Goal: Check status: Check status

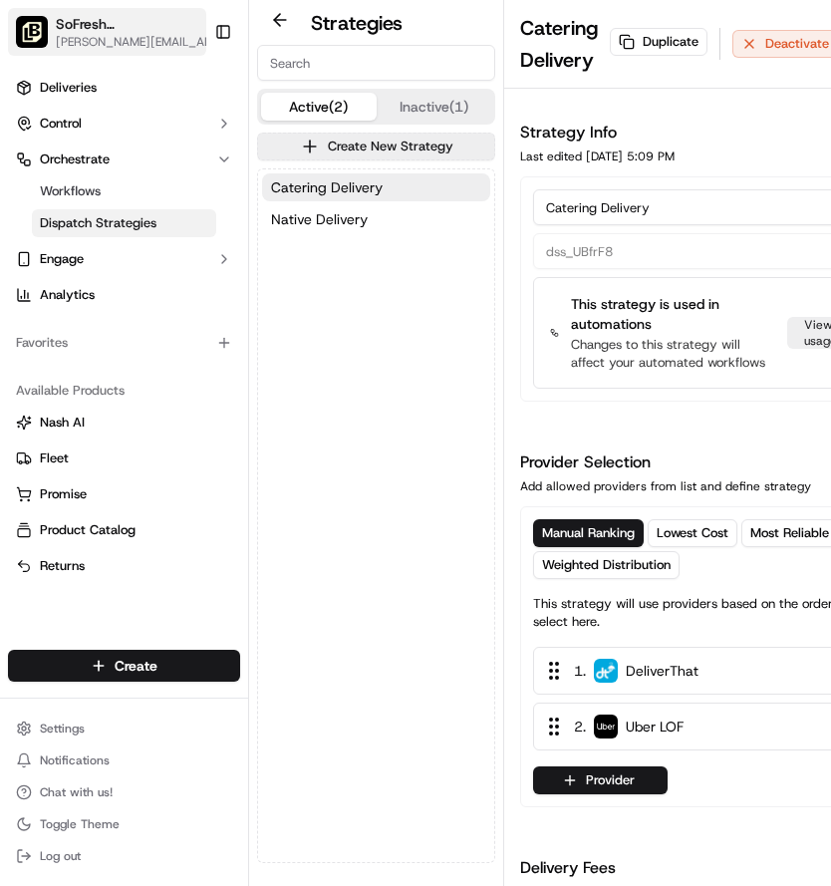
click at [122, 28] on span "SoFresh ([GEOGRAPHIC_DATA] Orlando - [GEOGRAPHIC_DATA])" at bounding box center [127, 24] width 142 height 20
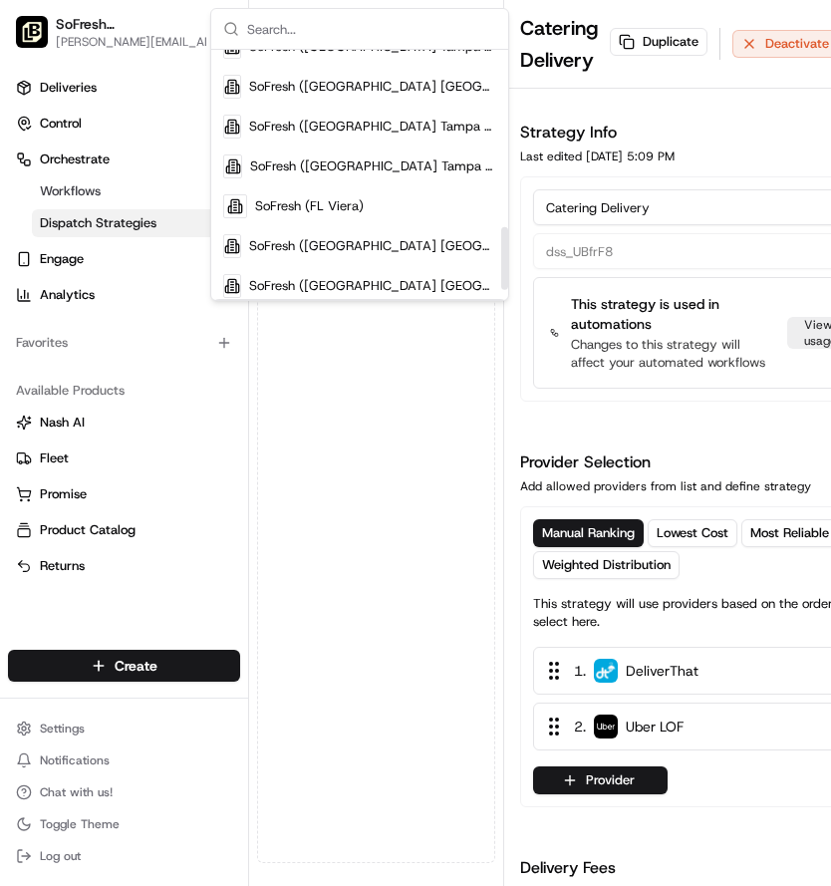
scroll to position [718, 0]
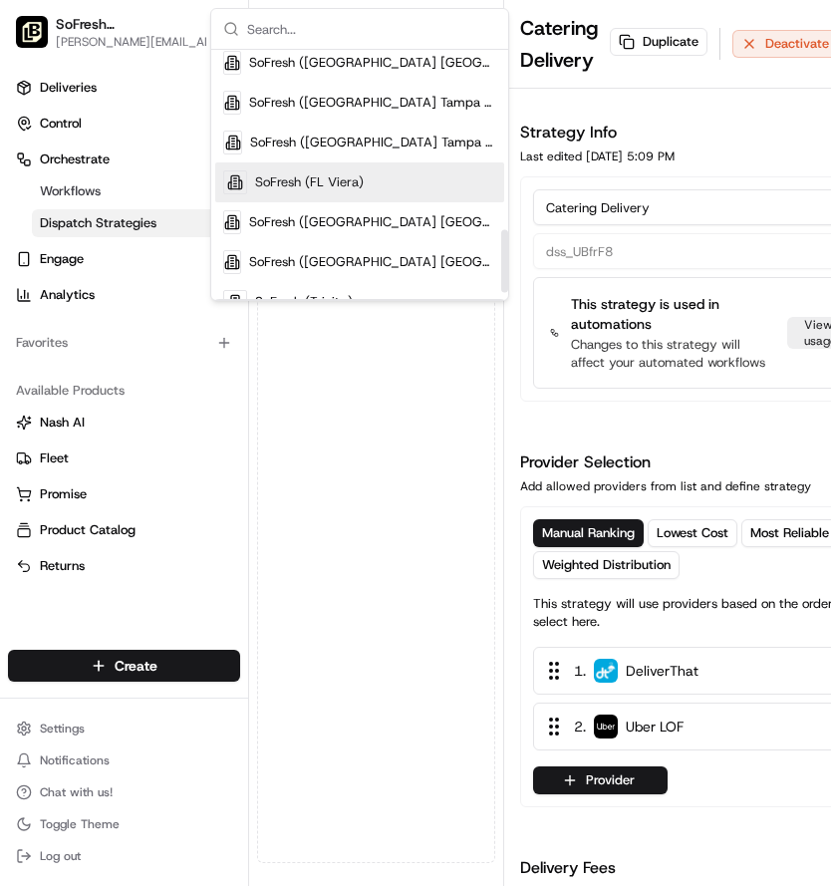
click at [390, 184] on div "SoFresh (FL Viera)" at bounding box center [359, 182] width 289 height 40
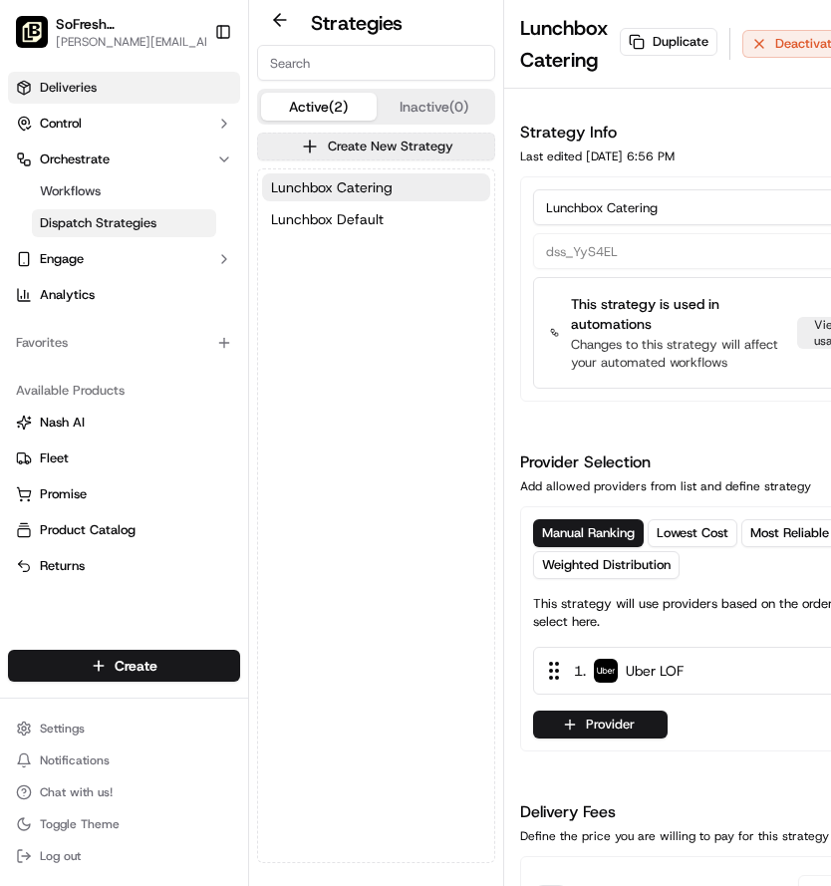
click at [103, 96] on link "Deliveries" at bounding box center [124, 88] width 232 height 32
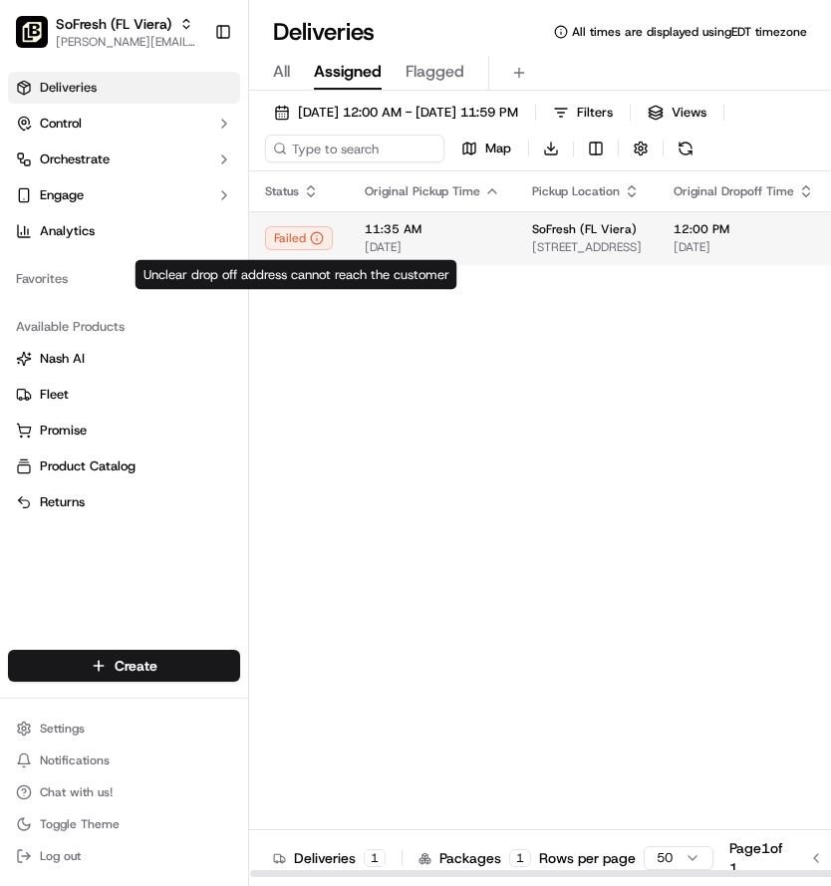
click at [358, 243] on td "11:35 AM [DATE]" at bounding box center [432, 238] width 167 height 54
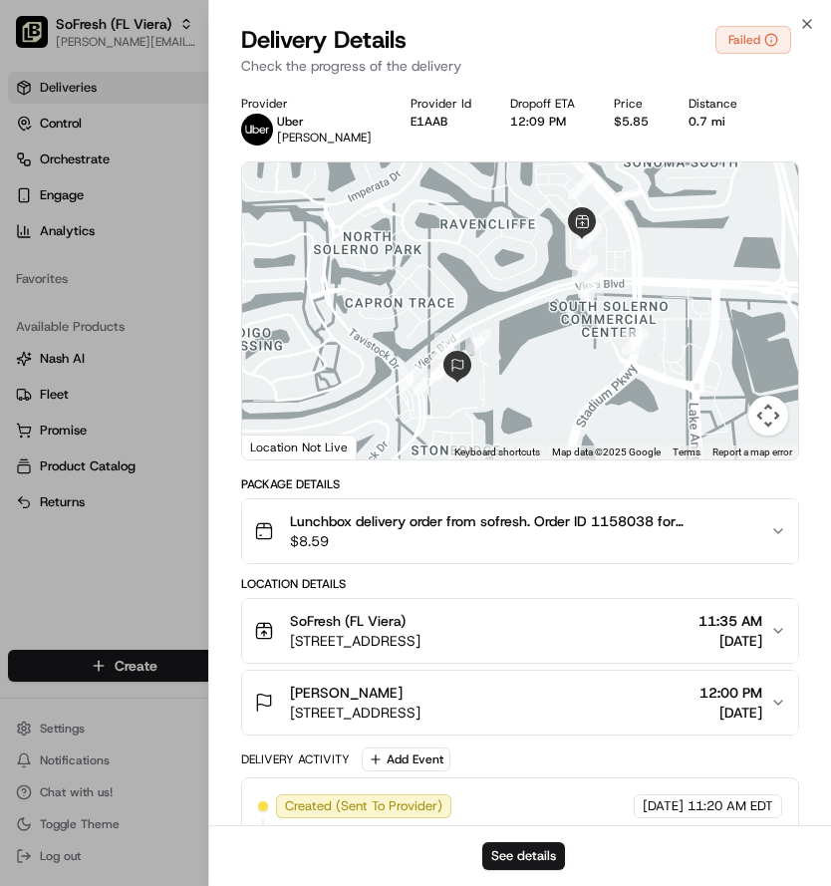
click at [420, 695] on div "[PERSON_NAME]" at bounding box center [355, 692] width 131 height 20
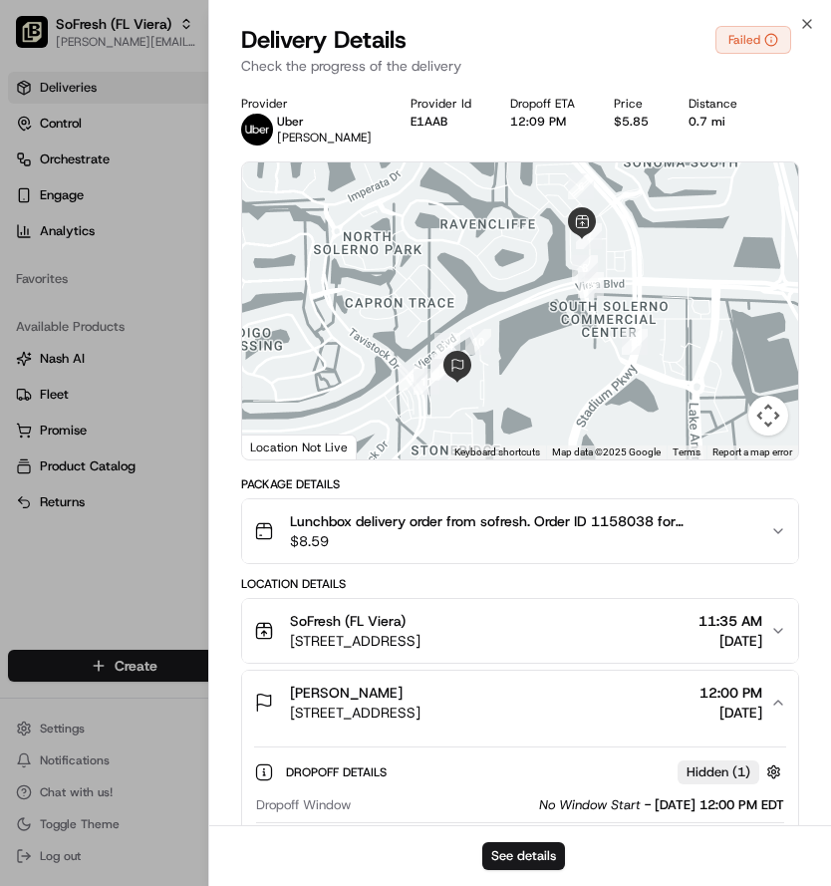
drag, startPoint x: 578, startPoint y: 710, endPoint x: 289, endPoint y: 717, distance: 289.0
click at [289, 717] on div "[PERSON_NAME] [STREET_ADDRESS][PERSON_NAME] 12:00 PM [DATE]" at bounding box center [512, 702] width 517 height 40
copy span "[STREET_ADDRESS]"
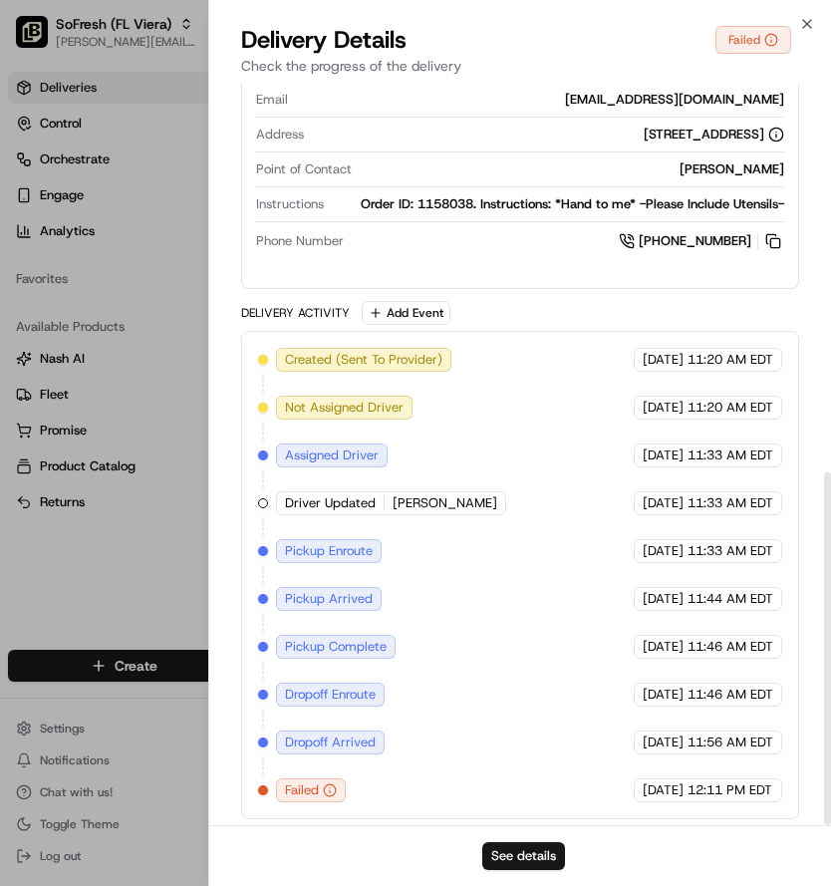
scroll to position [816, 0]
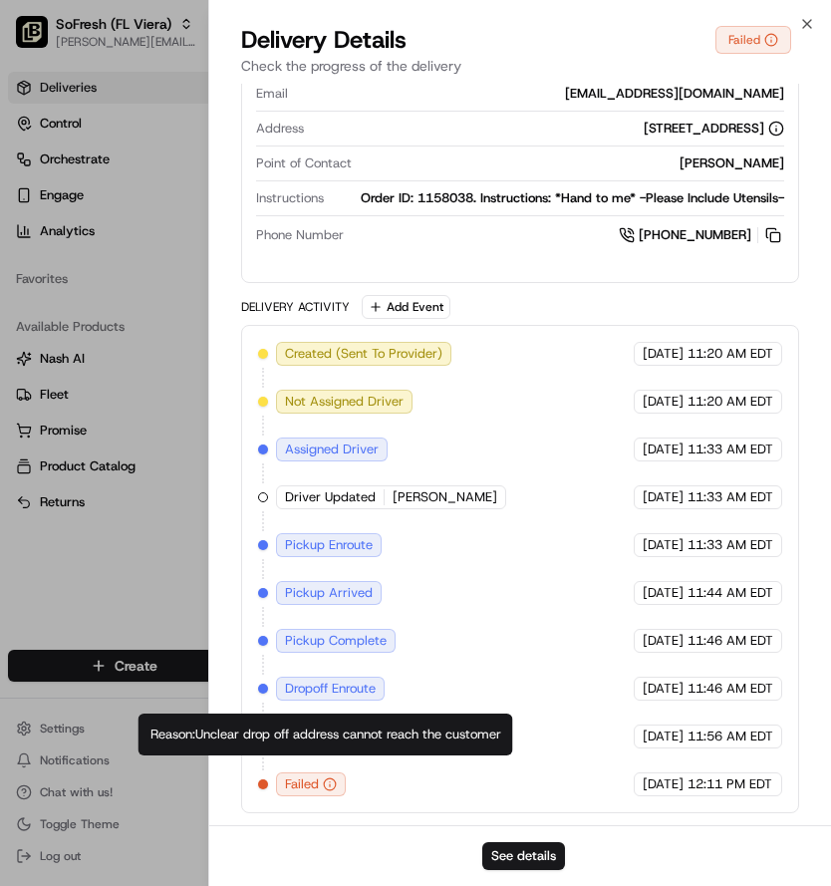
click at [328, 783] on icon "button" at bounding box center [330, 784] width 14 height 14
click at [646, 306] on div "Delivery Activity Add Event" at bounding box center [520, 307] width 559 height 24
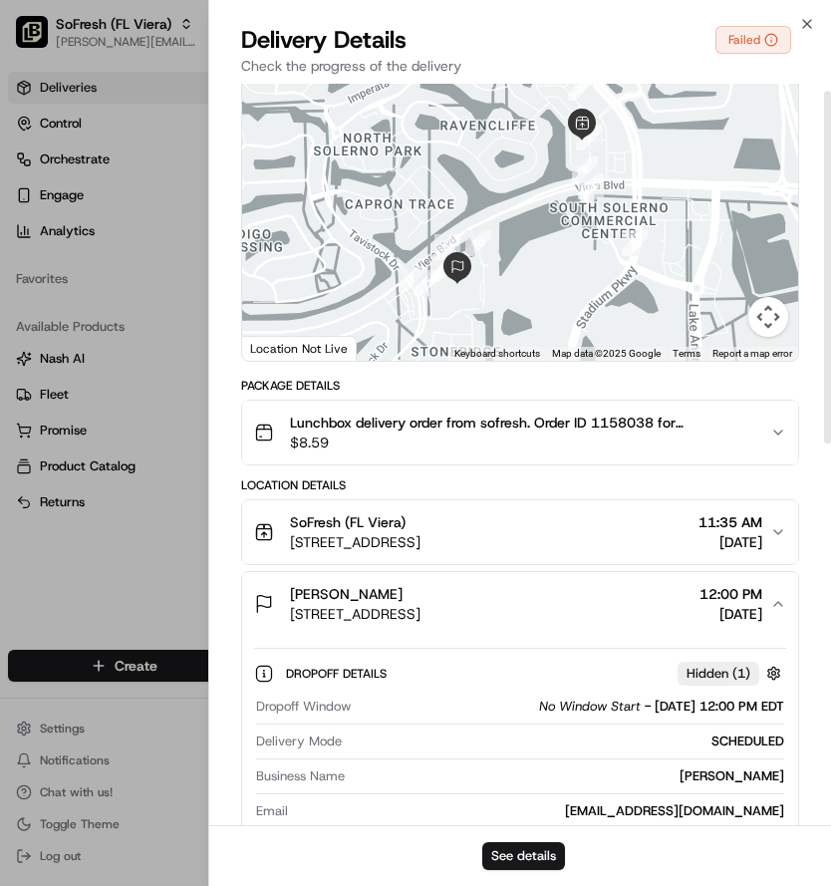
scroll to position [0, 0]
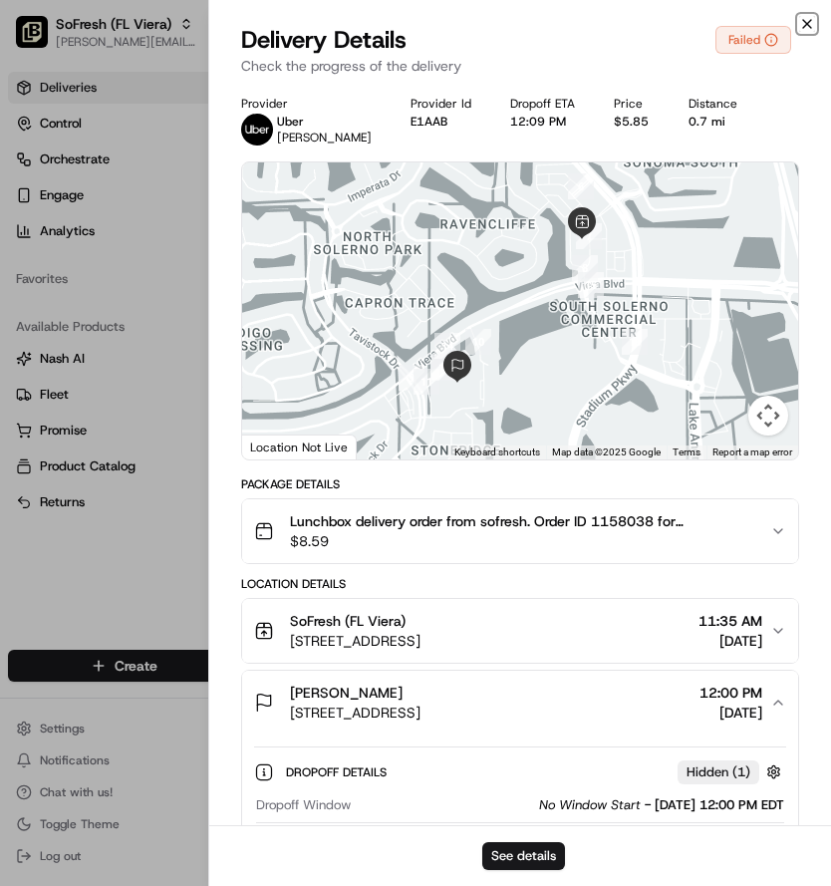
click at [812, 19] on icon "button" at bounding box center [807, 24] width 16 height 16
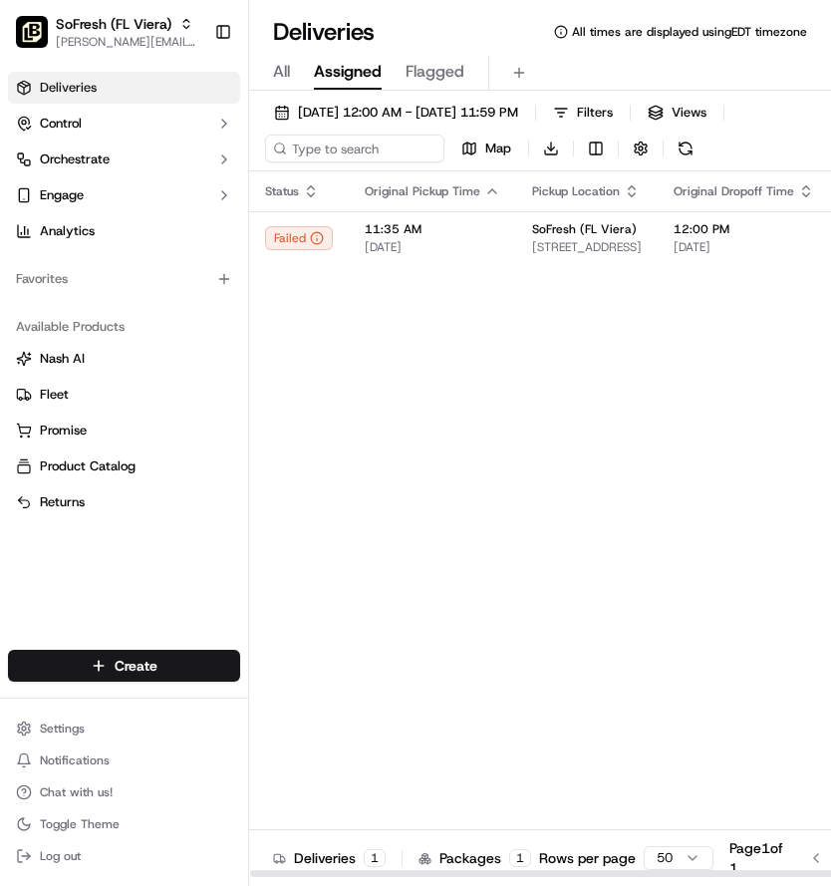
click at [136, 77] on link "Deliveries" at bounding box center [124, 88] width 232 height 32
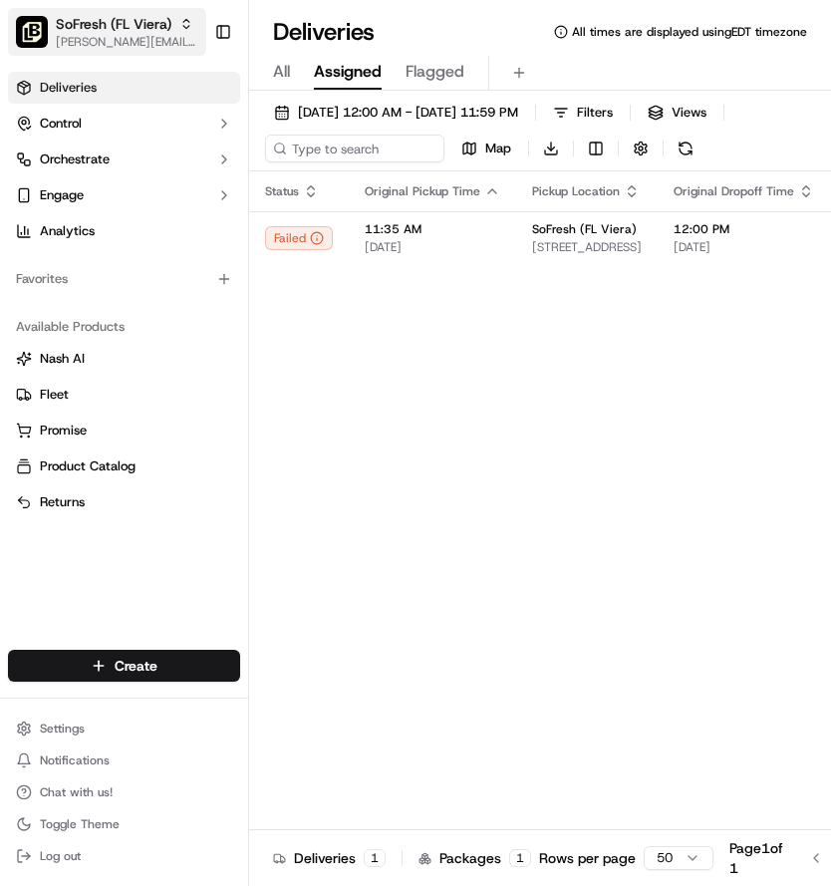
click at [146, 27] on span "SoFresh (FL Viera)" at bounding box center [114, 24] width 116 height 20
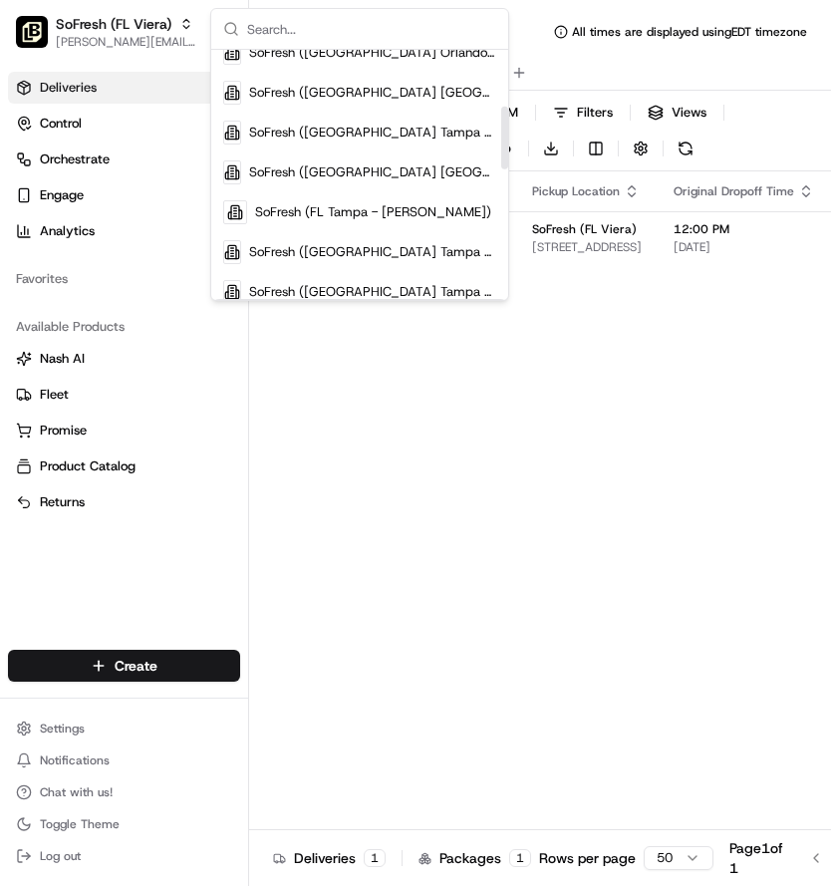
scroll to position [745, 0]
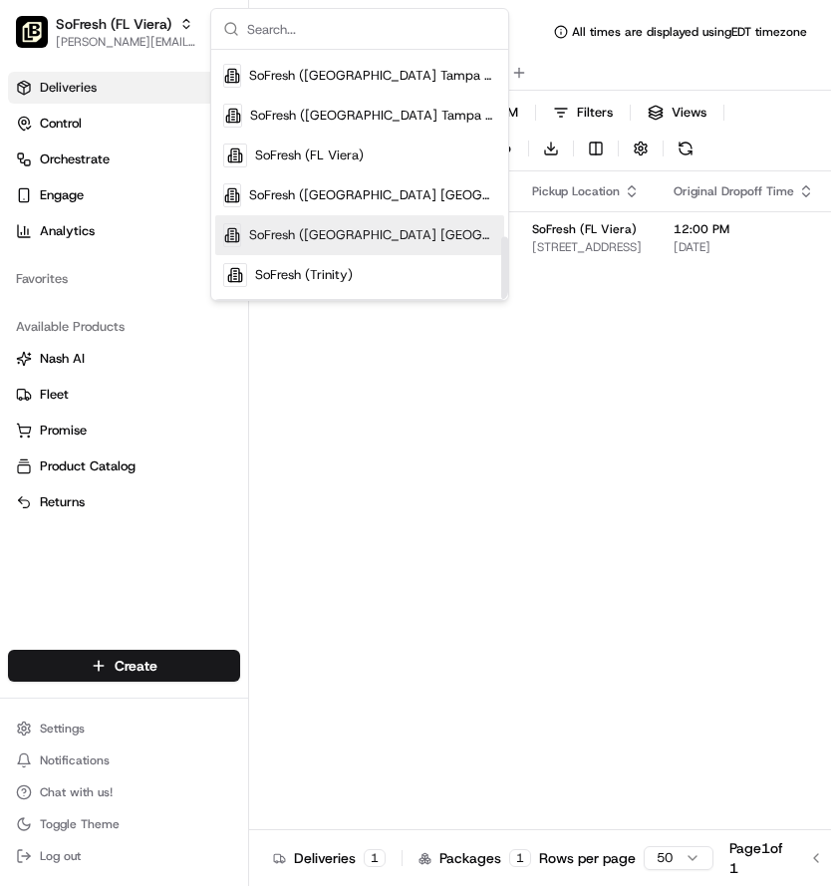
click at [375, 226] on span "SoFresh ([GEOGRAPHIC_DATA] [GEOGRAPHIC_DATA] - [GEOGRAPHIC_DATA])" at bounding box center [372, 235] width 247 height 18
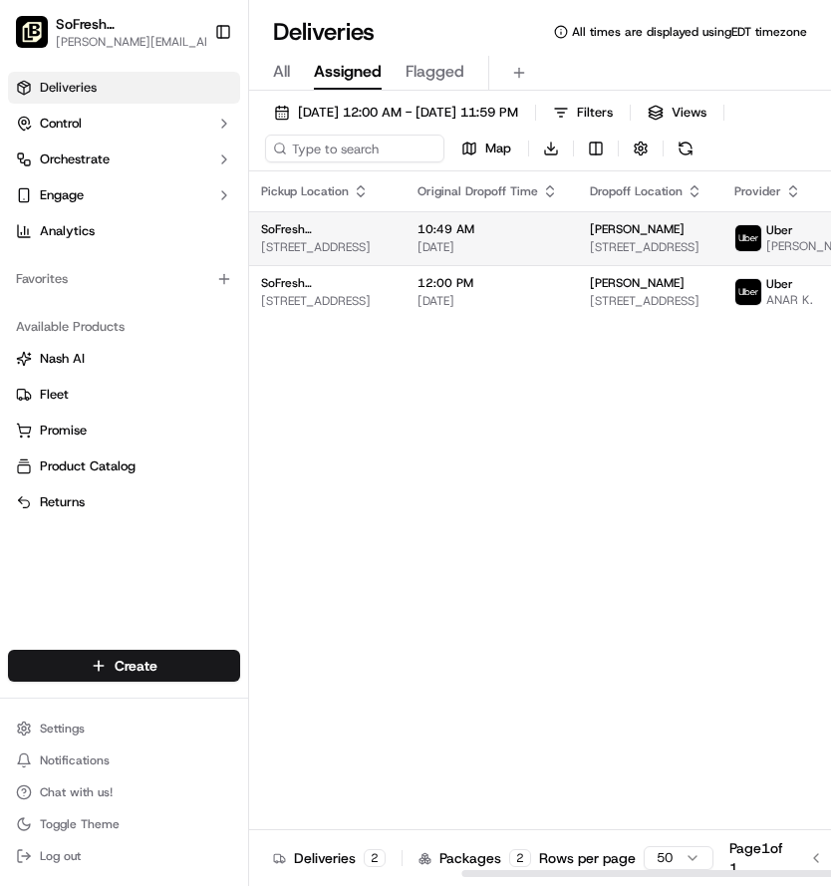
scroll to position [0, 323]
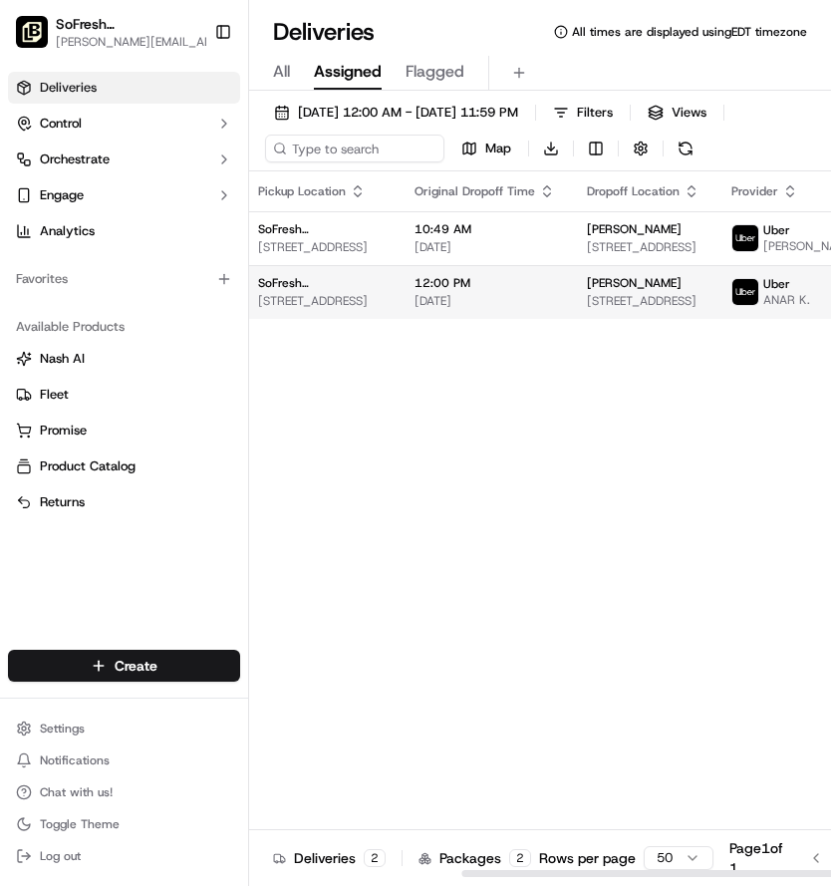
click at [518, 309] on span "[DATE]" at bounding box center [484, 301] width 140 height 16
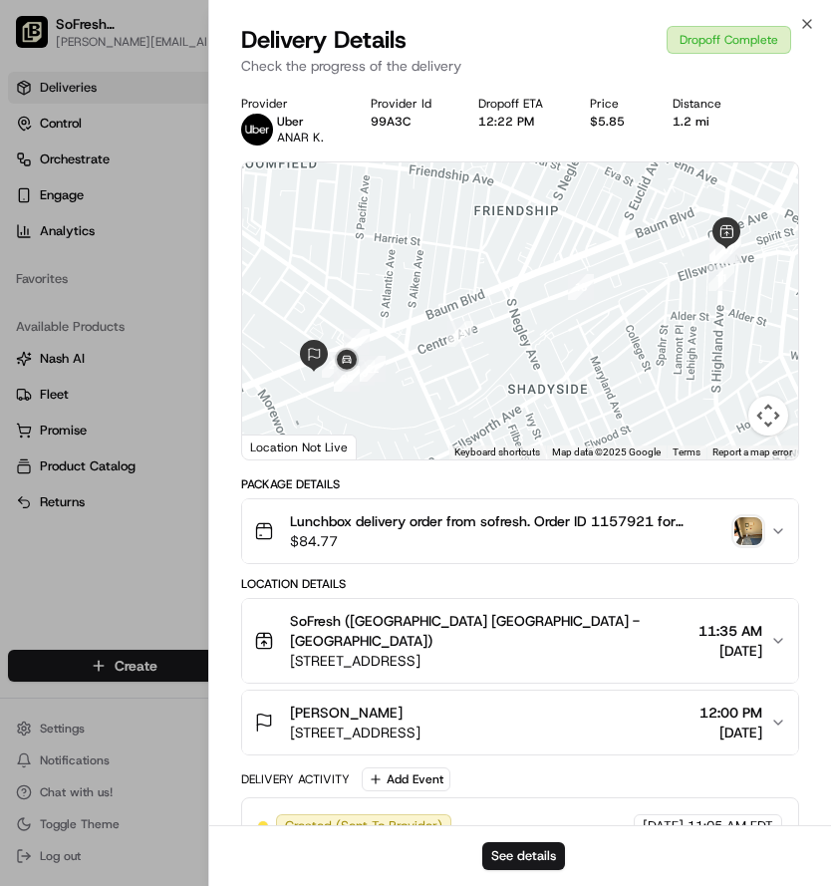
click at [751, 528] on img "button" at bounding box center [748, 531] width 28 height 28
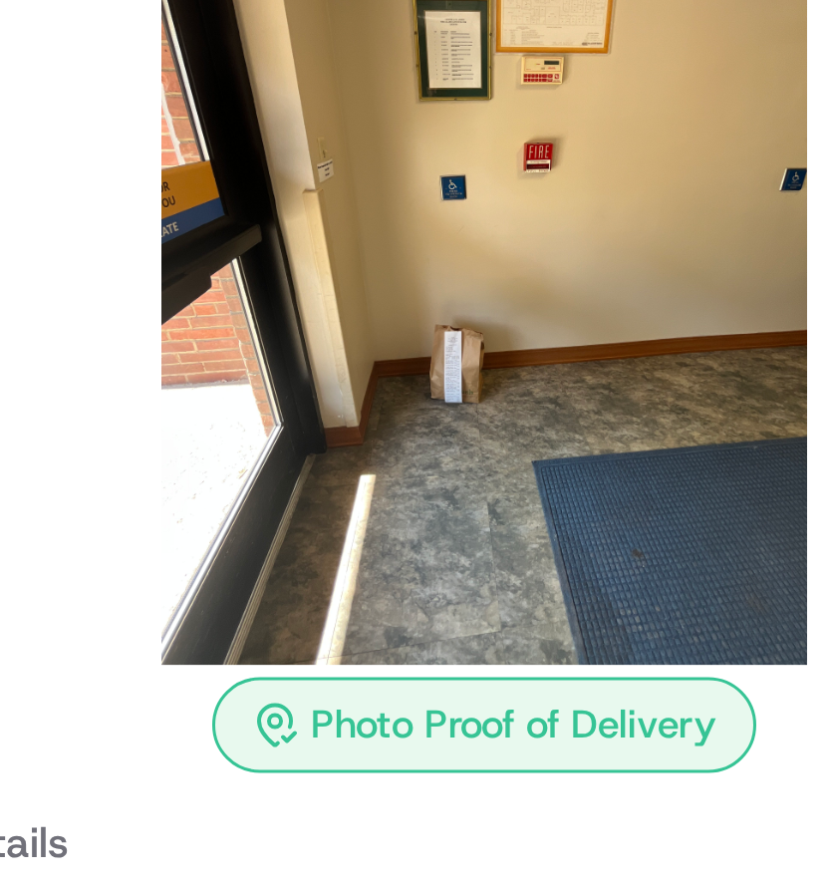
click at [404, 373] on img at bounding box center [415, 323] width 287 height 287
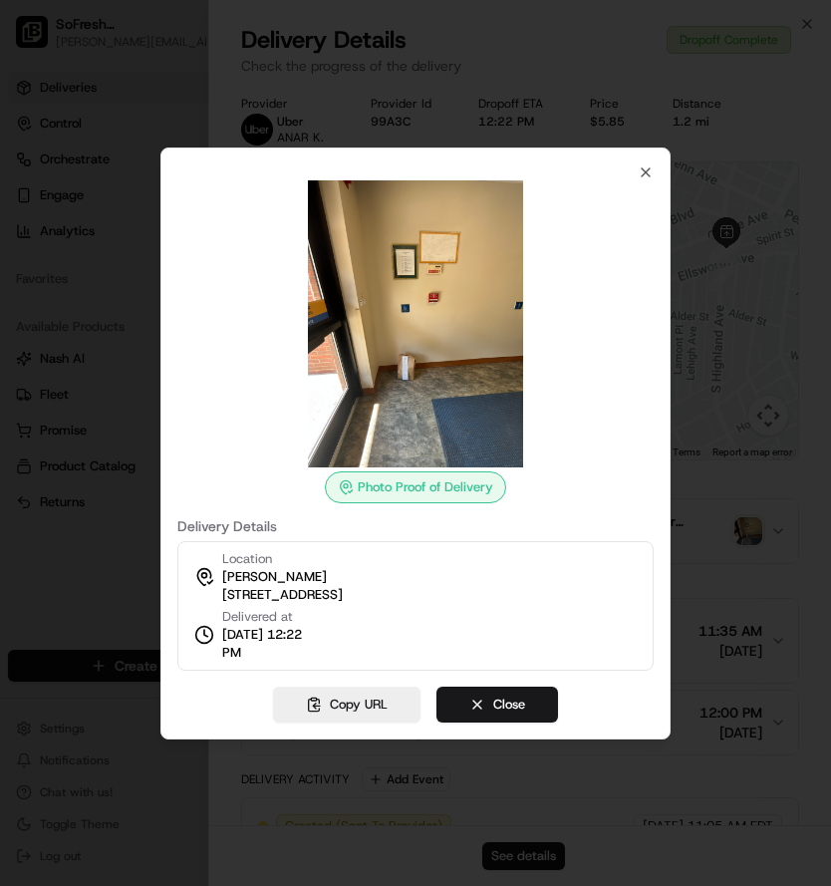
click at [745, 361] on div at bounding box center [415, 443] width 831 height 886
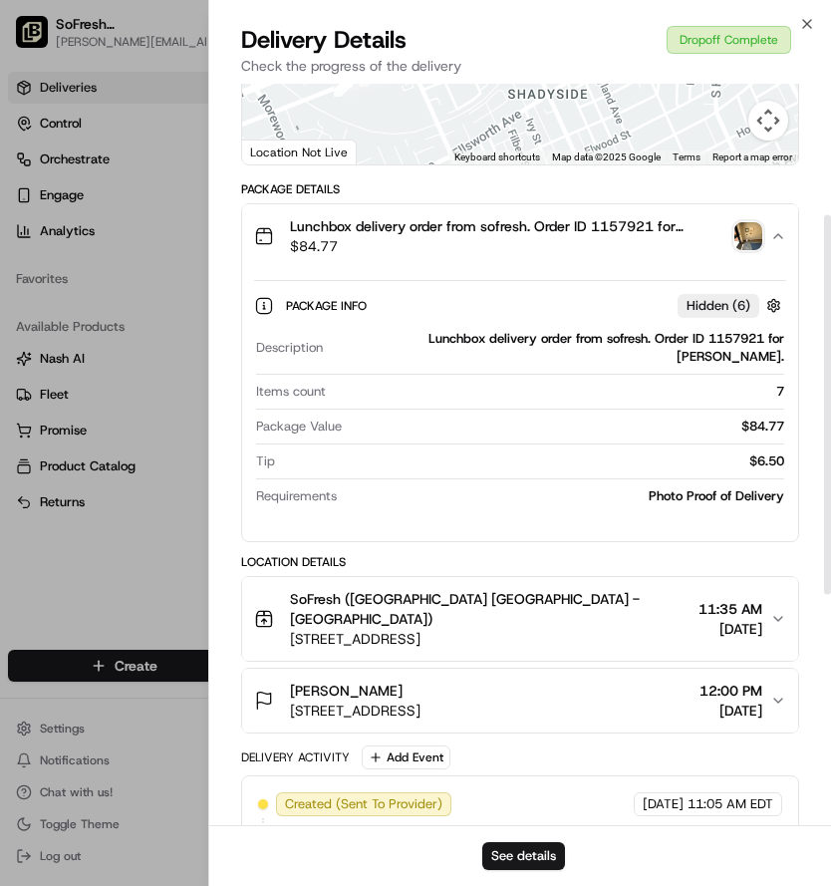
scroll to position [0, 0]
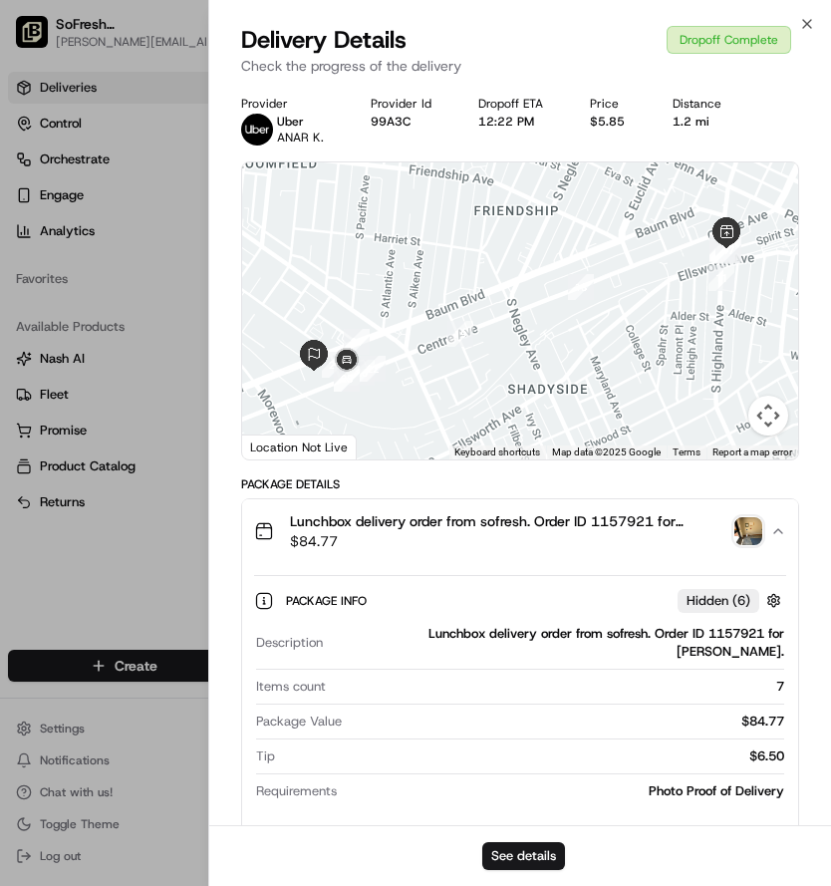
click at [751, 533] on img "button" at bounding box center [748, 531] width 28 height 28
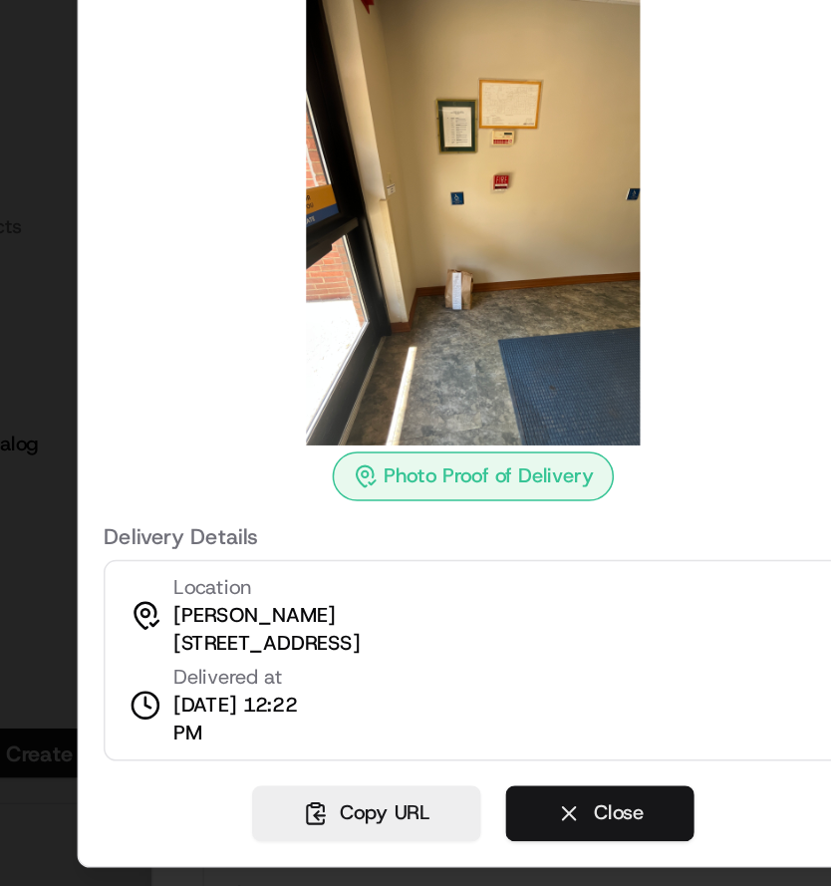
click at [487, 694] on button "Close" at bounding box center [497, 704] width 122 height 36
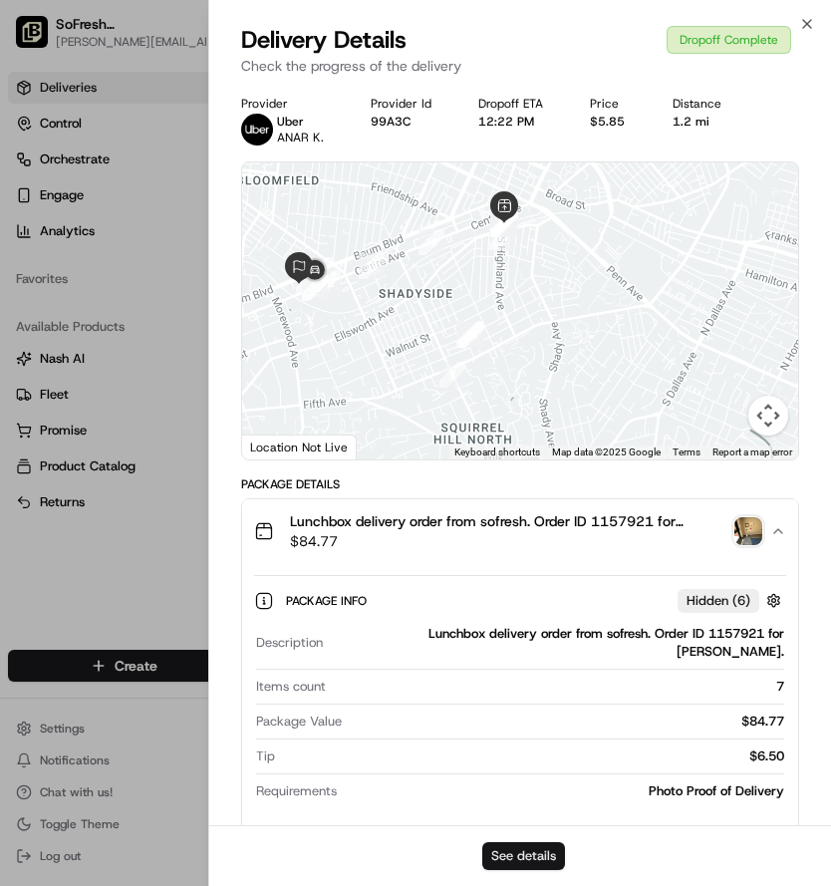
click at [527, 848] on button "See details" at bounding box center [523, 856] width 83 height 28
